Goal: Task Accomplishment & Management: Use online tool/utility

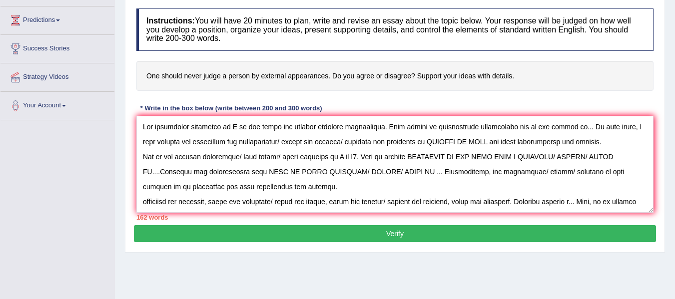
scroll to position [16, 0]
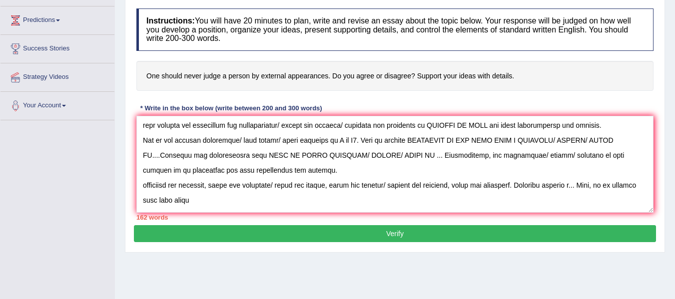
click at [142, 168] on textarea at bounding box center [394, 164] width 517 height 97
click at [143, 190] on textarea at bounding box center [394, 164] width 517 height 97
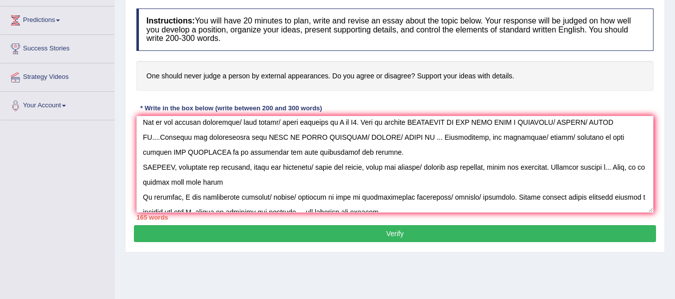
scroll to position [36, 0]
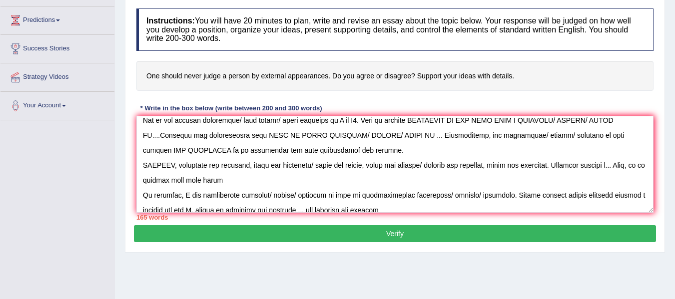
click at [337, 167] on textarea at bounding box center [394, 164] width 517 height 97
click at [427, 167] on textarea at bounding box center [394, 164] width 517 height 97
click at [482, 169] on textarea at bounding box center [394, 164] width 517 height 97
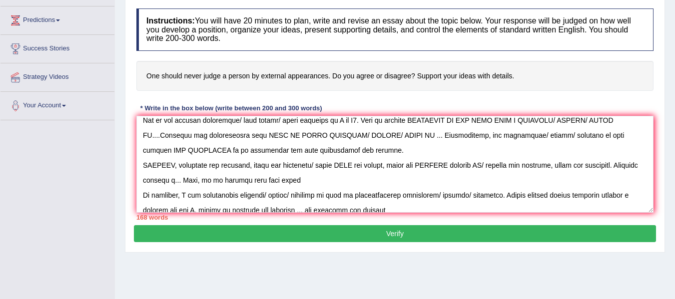
click at [482, 169] on textarea at bounding box center [394, 164] width 517 height 97
click at [625, 167] on textarea at bounding box center [394, 164] width 517 height 97
click at [226, 181] on textarea at bounding box center [394, 164] width 517 height 97
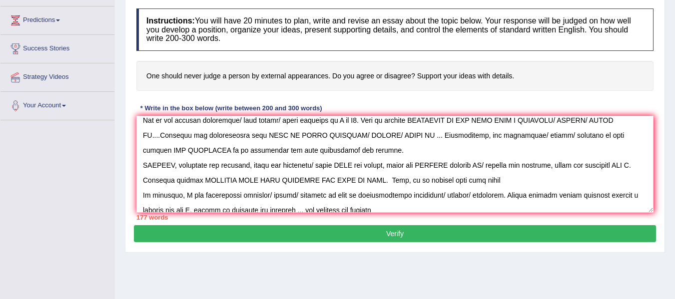
scroll to position [45, 0]
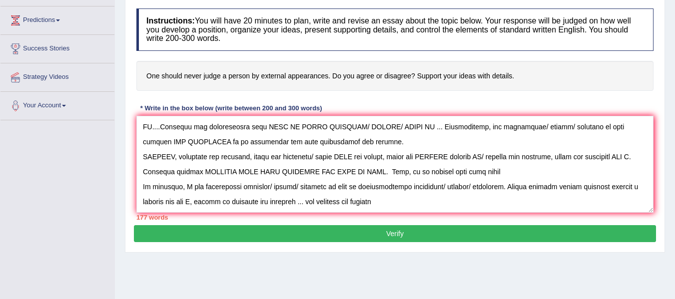
click at [508, 176] on textarea at bounding box center [394, 164] width 517 height 97
click at [475, 173] on textarea at bounding box center [394, 164] width 517 height 97
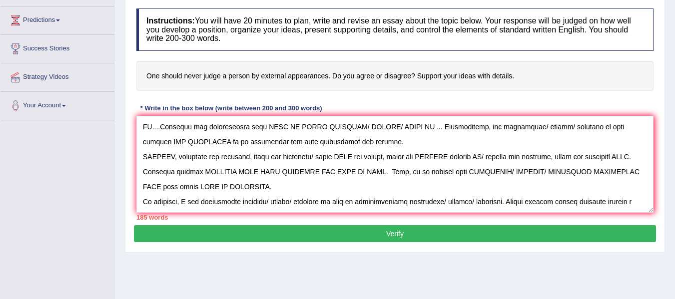
scroll to position [60, 0]
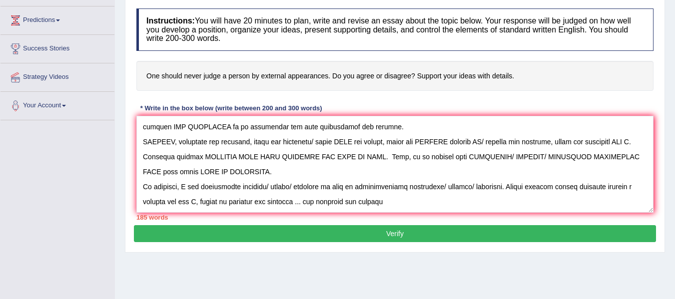
click at [243, 188] on textarea at bounding box center [394, 164] width 517 height 97
click at [333, 189] on textarea at bounding box center [394, 164] width 517 height 97
click at [543, 187] on textarea at bounding box center [394, 164] width 517 height 97
click at [583, 187] on textarea at bounding box center [394, 164] width 517 height 97
click at [638, 184] on textarea at bounding box center [394, 164] width 517 height 97
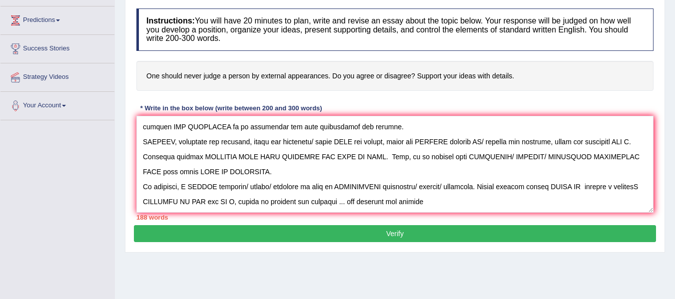
click at [370, 204] on textarea at bounding box center [394, 164] width 517 height 97
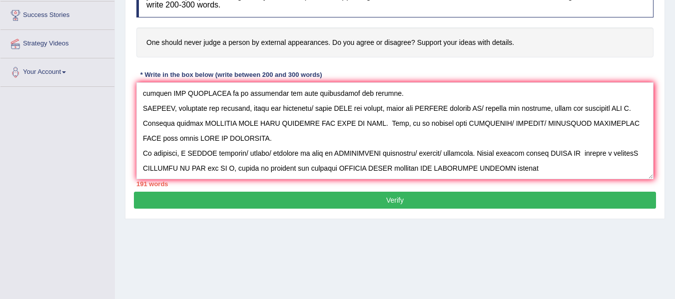
scroll to position [163, 0]
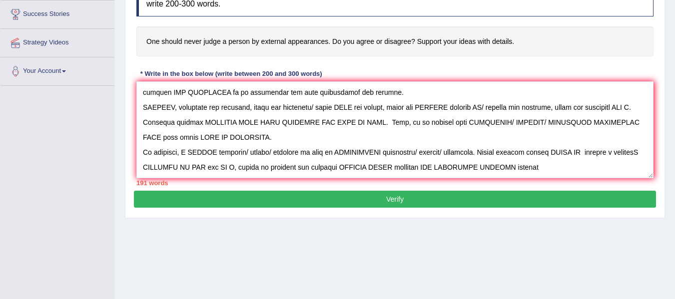
click at [472, 167] on textarea at bounding box center [394, 129] width 517 height 97
click at [598, 165] on textarea at bounding box center [394, 129] width 517 height 97
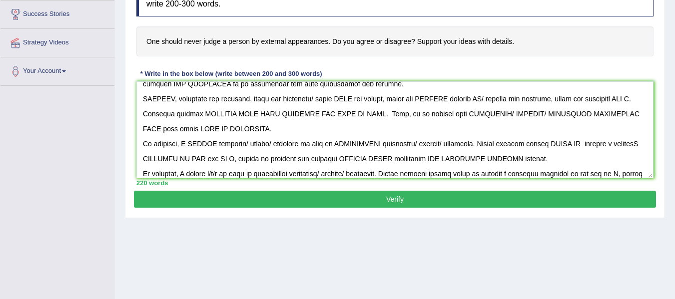
scroll to position [83, 0]
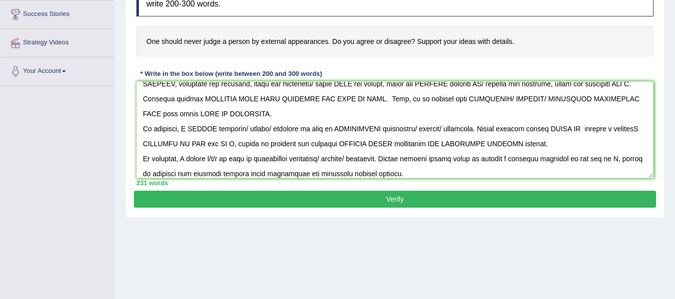
click at [416, 168] on textarea at bounding box center [394, 129] width 517 height 97
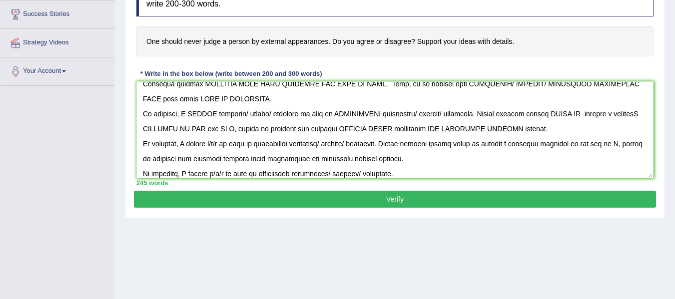
type textarea "The increasing influence of T on our lives has sparked numerous discussions. Th…"
